Goal: Task Accomplishment & Management: Use online tool/utility

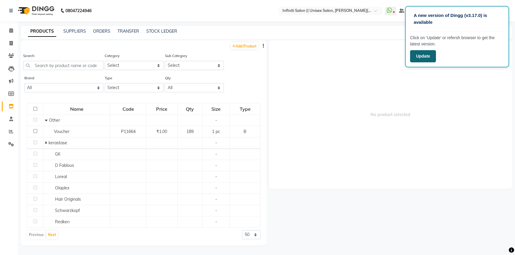
drag, startPoint x: 421, startPoint y: 57, endPoint x: 273, endPoint y: 131, distance: 165.1
click at [420, 59] on button "Update" at bounding box center [423, 56] width 26 height 12
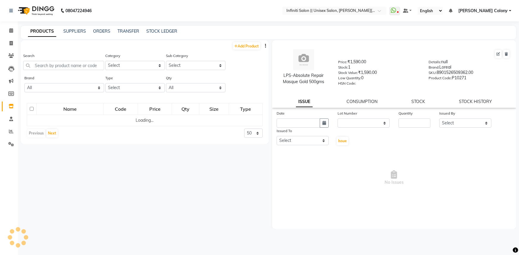
select select
